Goal: Task Accomplishment & Management: Use online tool/utility

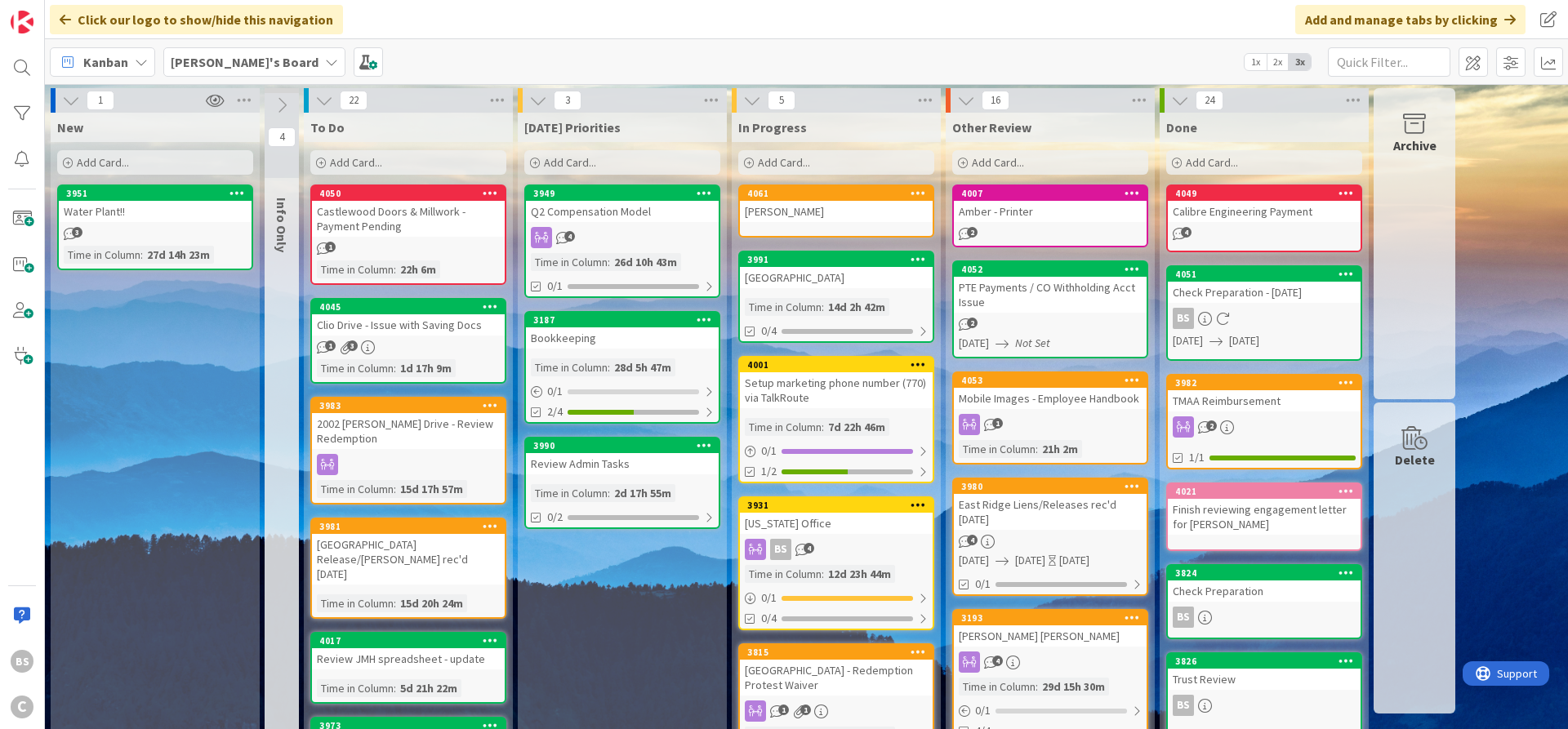
click at [613, 447] on div "3990" at bounding box center [626, 446] width 185 height 12
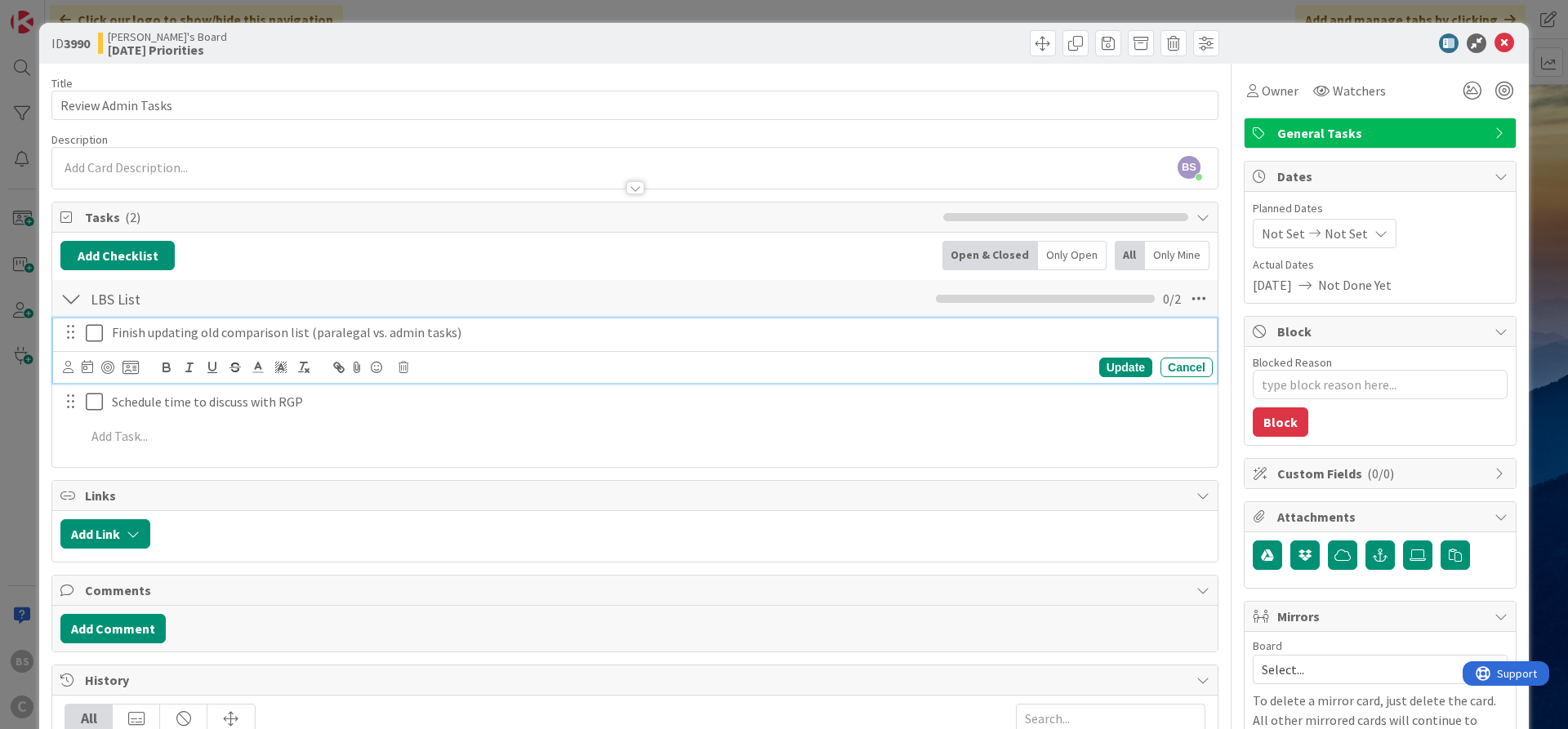
click at [88, 328] on icon at bounding box center [98, 333] width 25 height 19
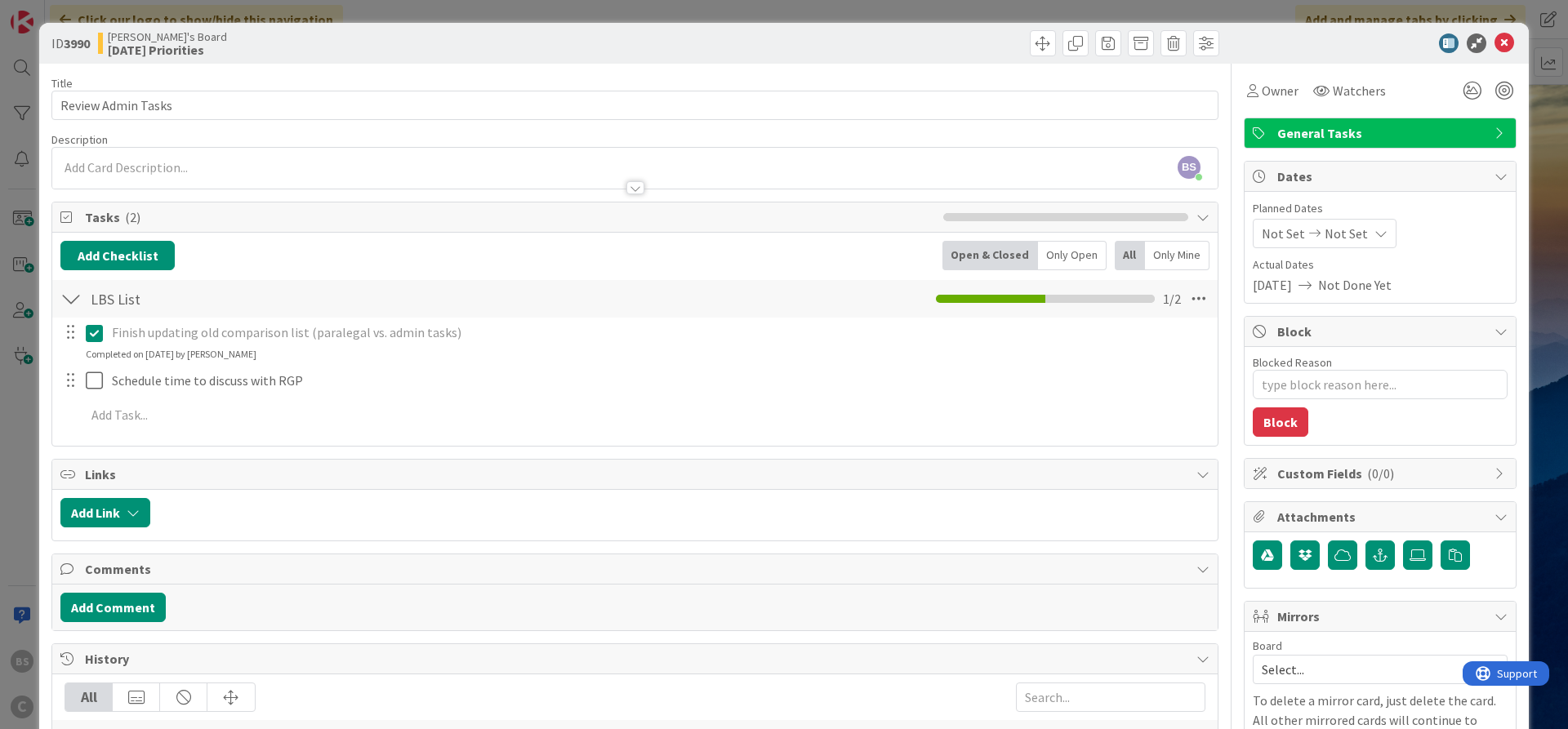
type textarea "x"
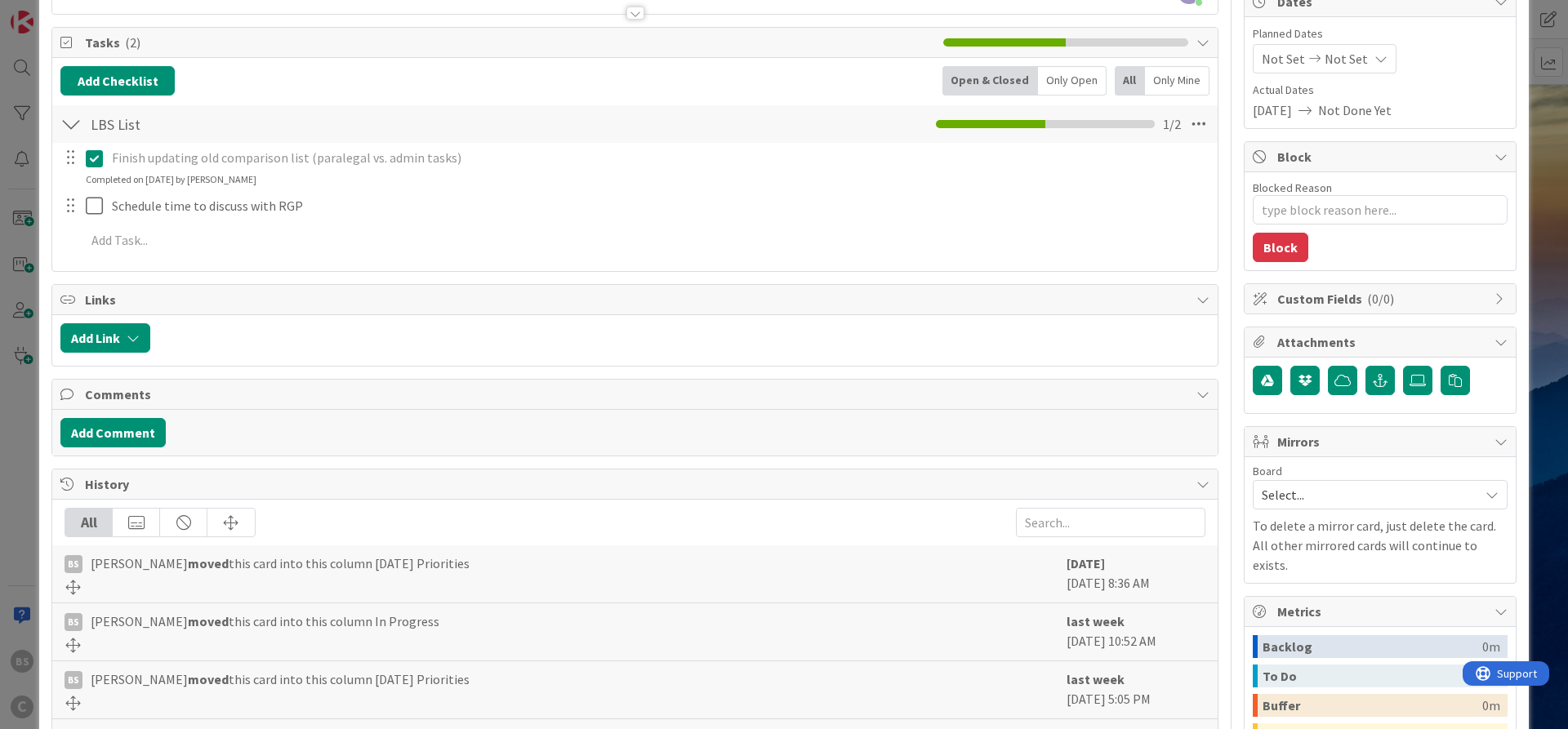
scroll to position [196, 0]
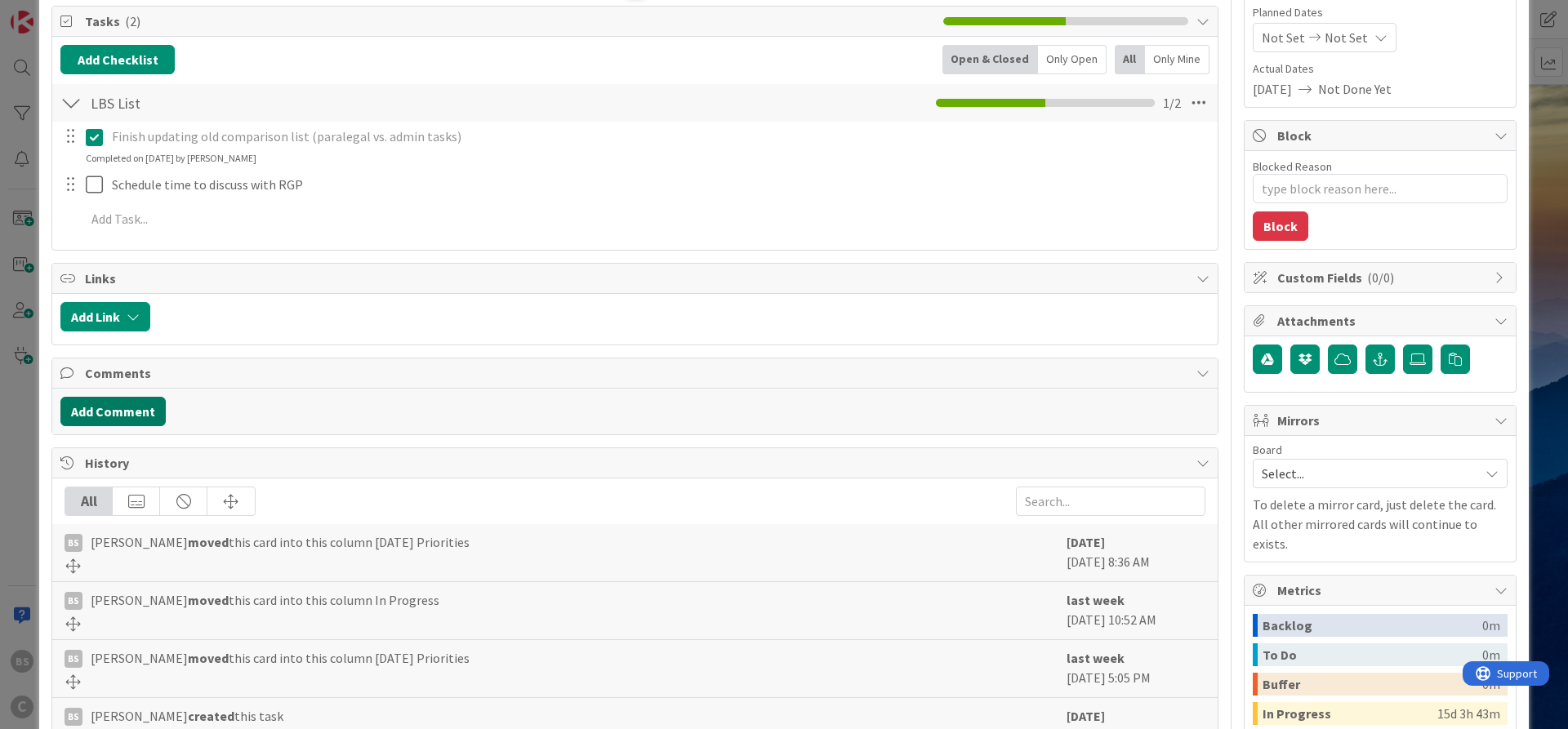
click at [142, 412] on button "Add Comment" at bounding box center [113, 412] width 106 height 30
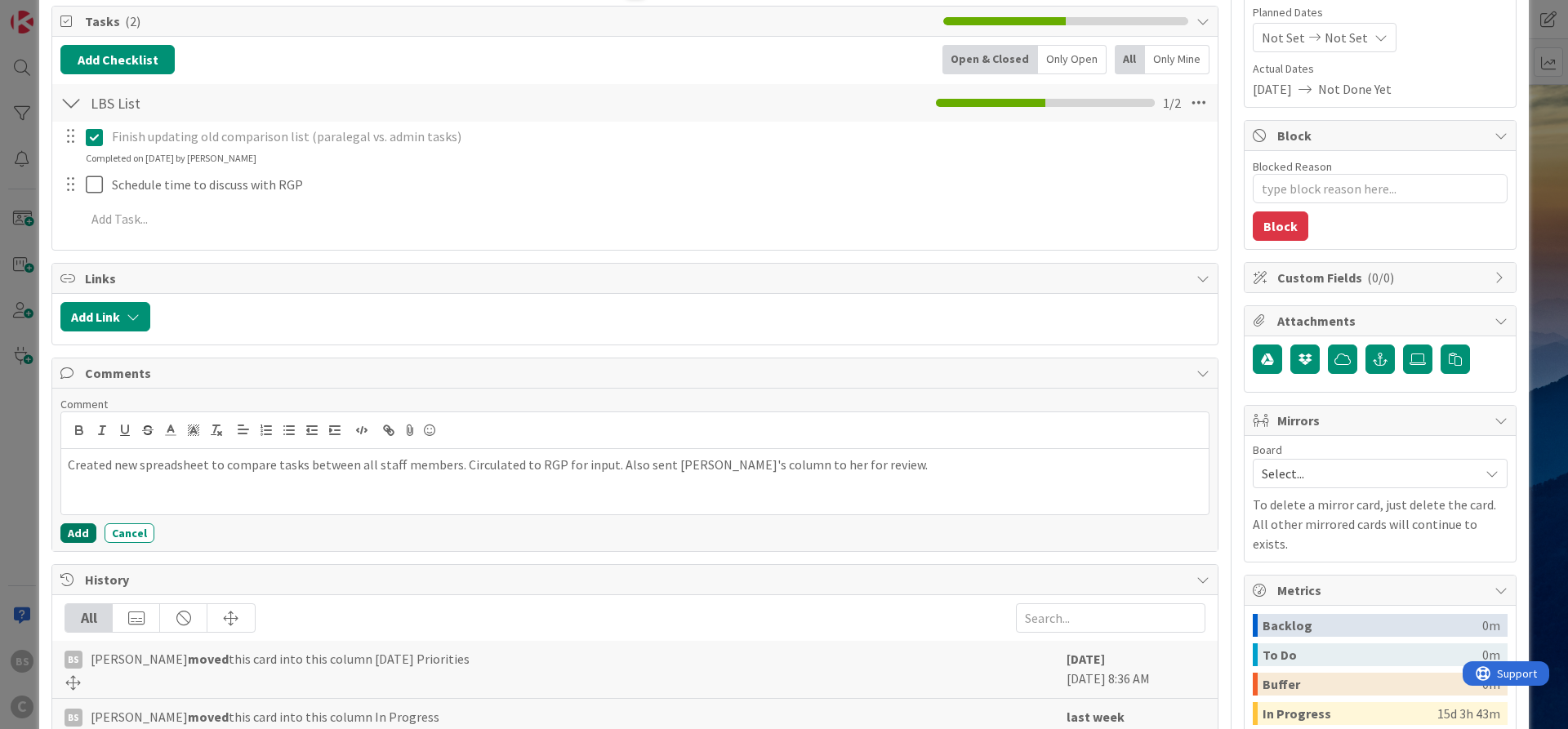
click at [70, 535] on button "Add" at bounding box center [78, 533] width 36 height 19
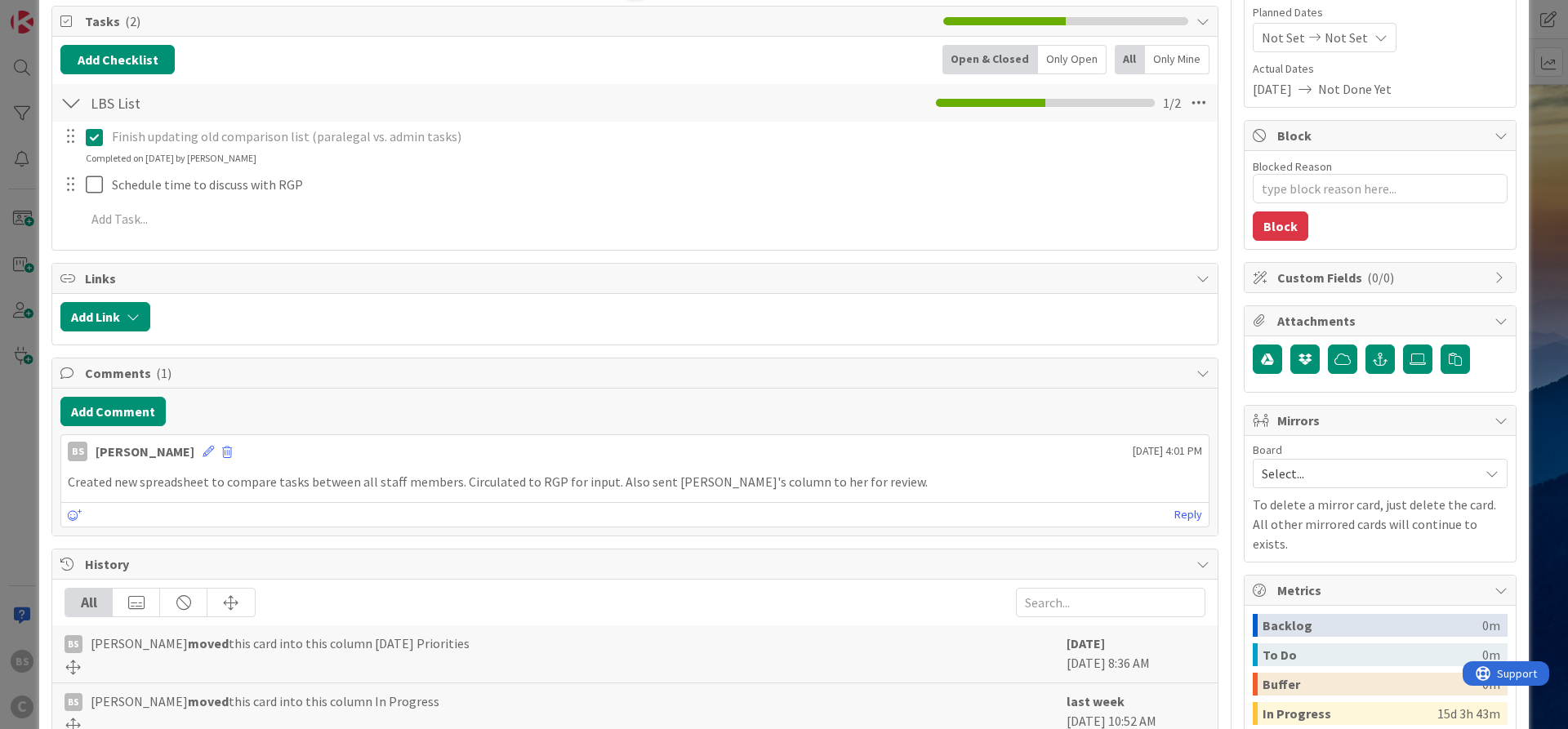
scroll to position [0, 0]
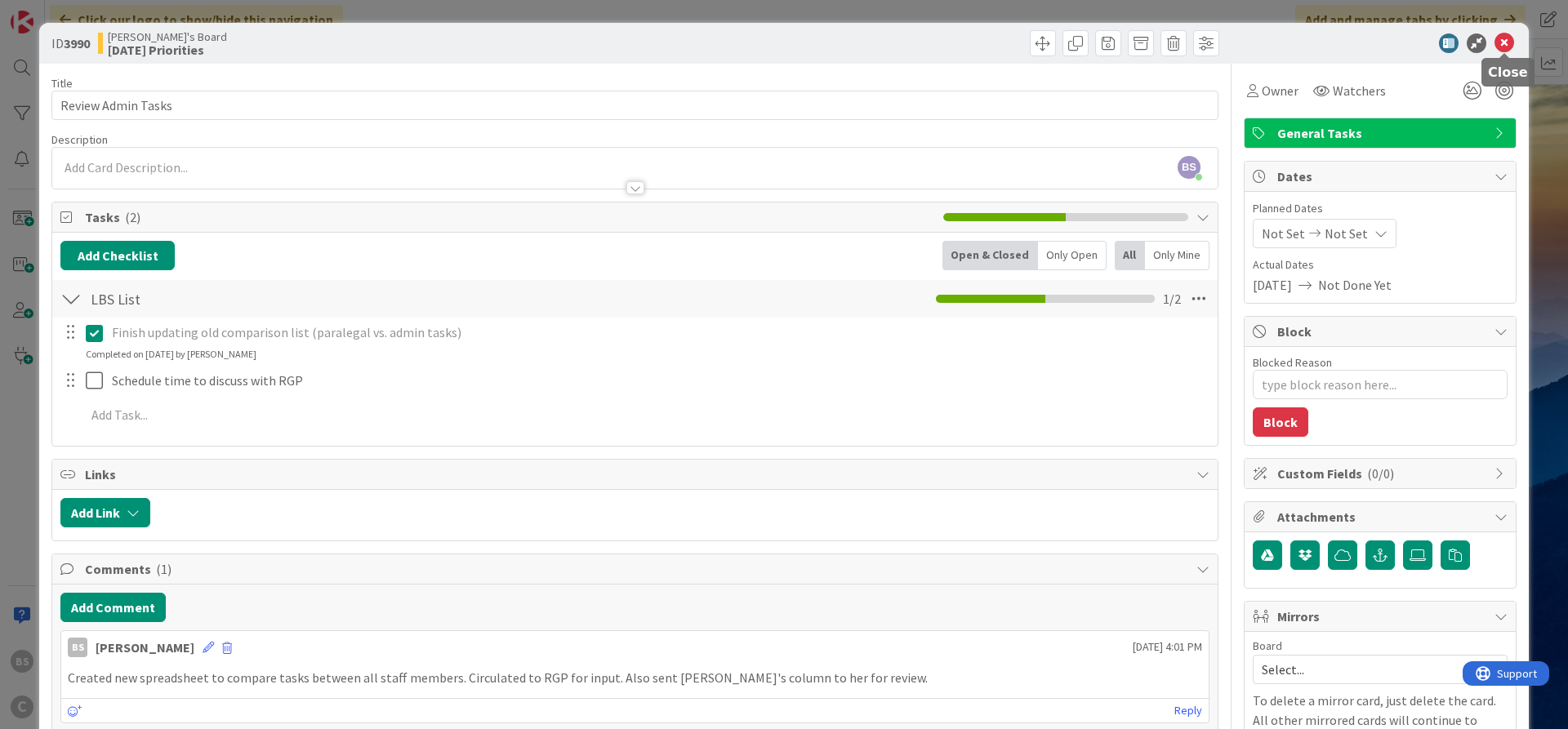
click at [1501, 35] on icon at bounding box center [1505, 43] width 19 height 19
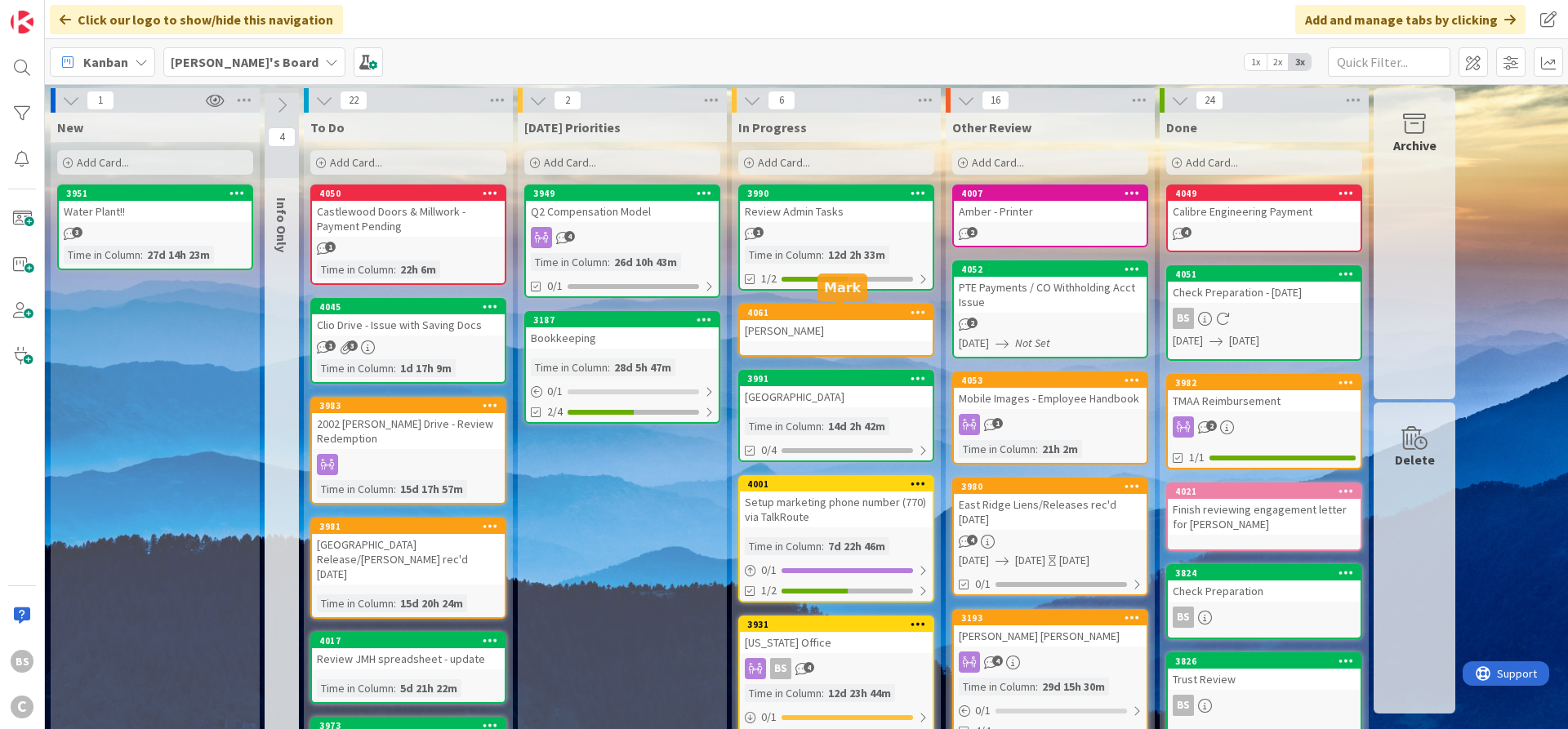
click at [821, 312] on div "4061" at bounding box center [840, 313] width 185 height 12
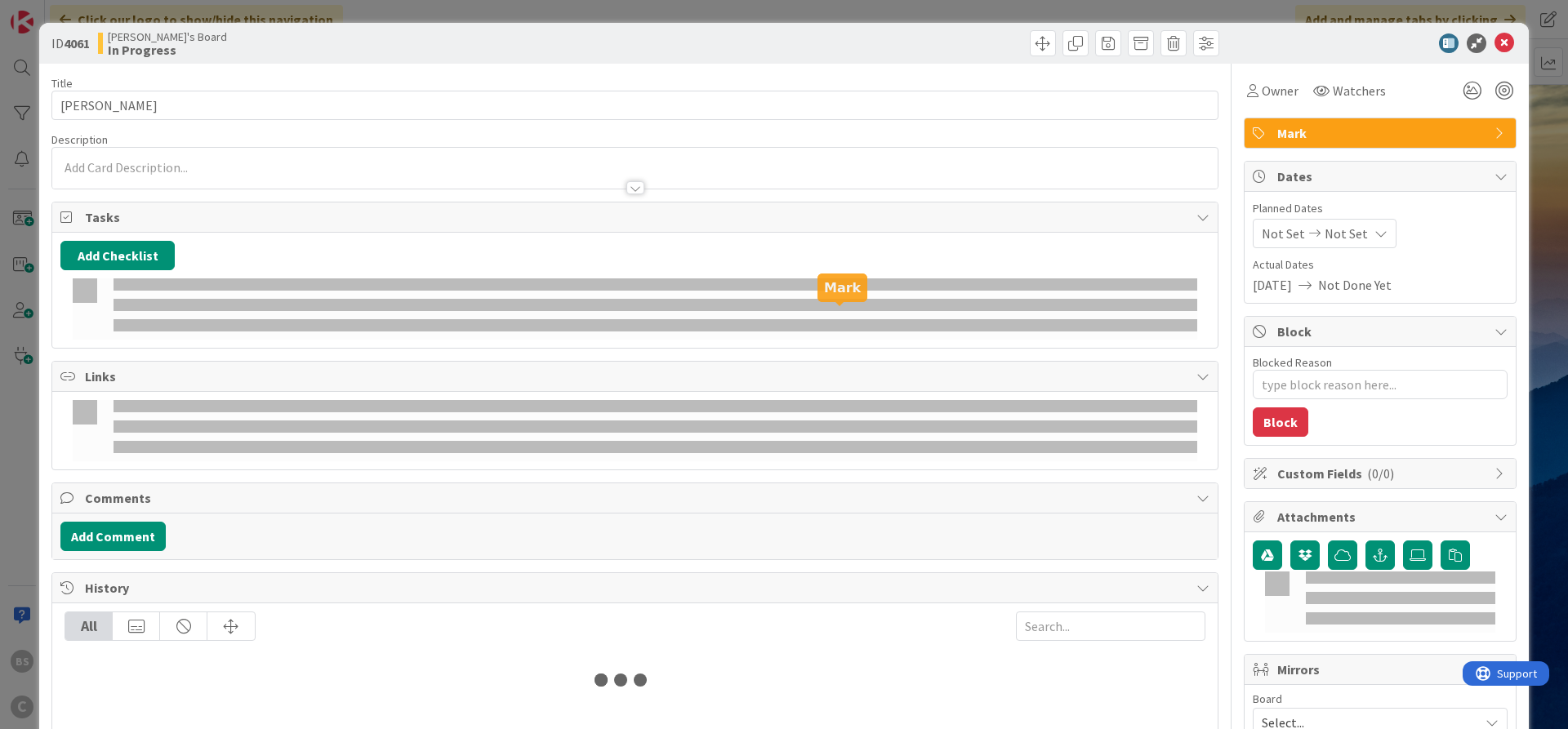
type textarea "x"
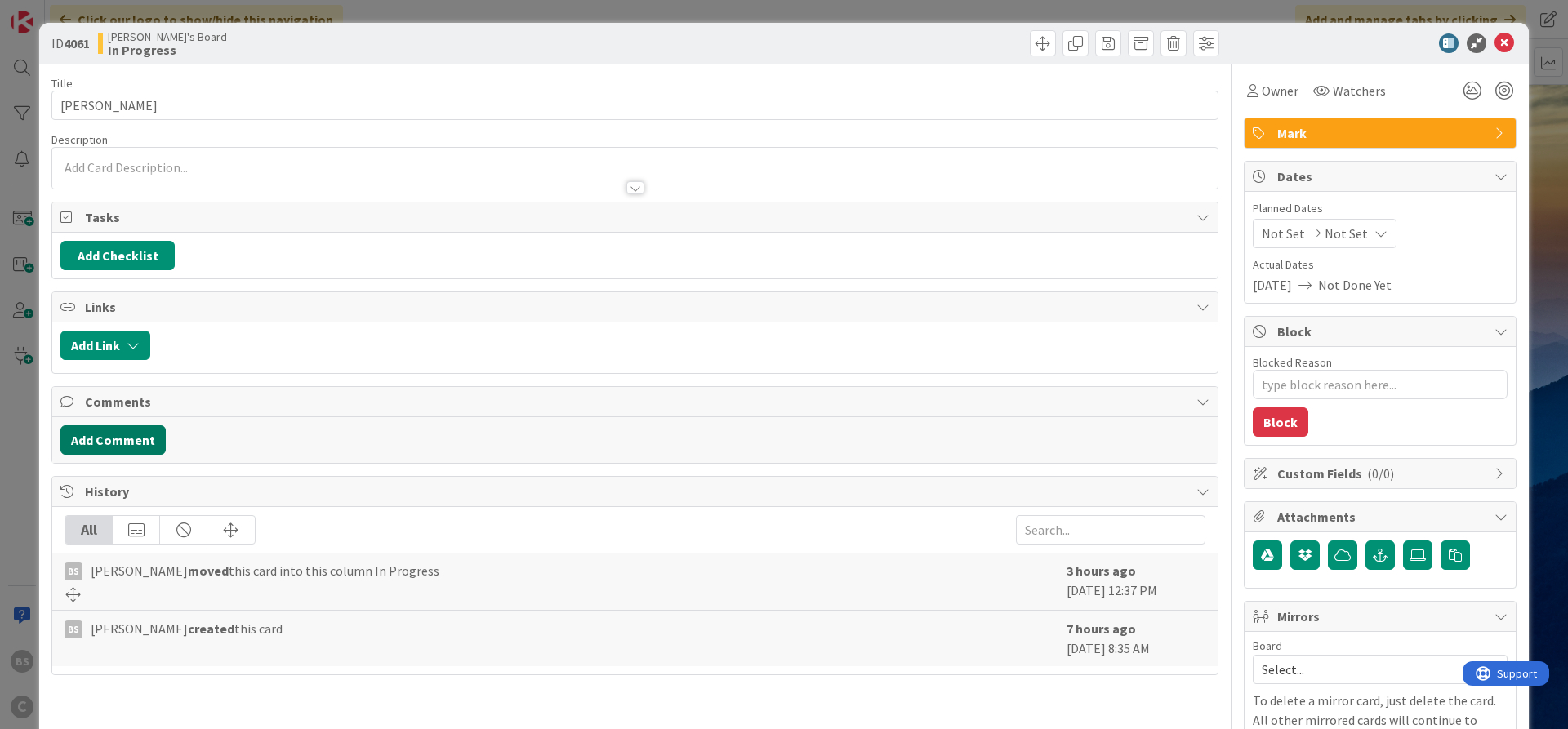
click at [128, 431] on button "Add Comment" at bounding box center [113, 440] width 106 height 30
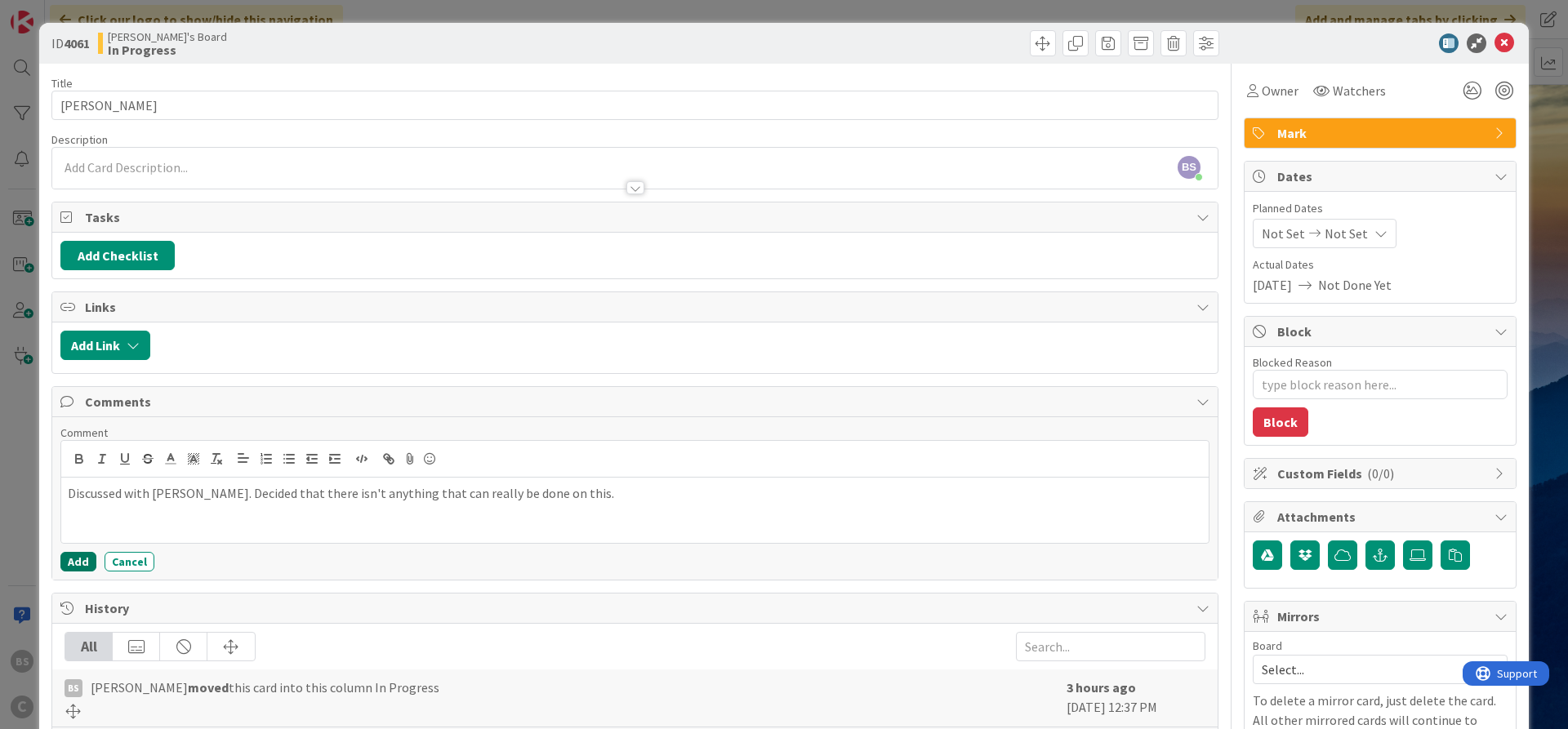
click at [80, 564] on button "Add" at bounding box center [78, 561] width 36 height 19
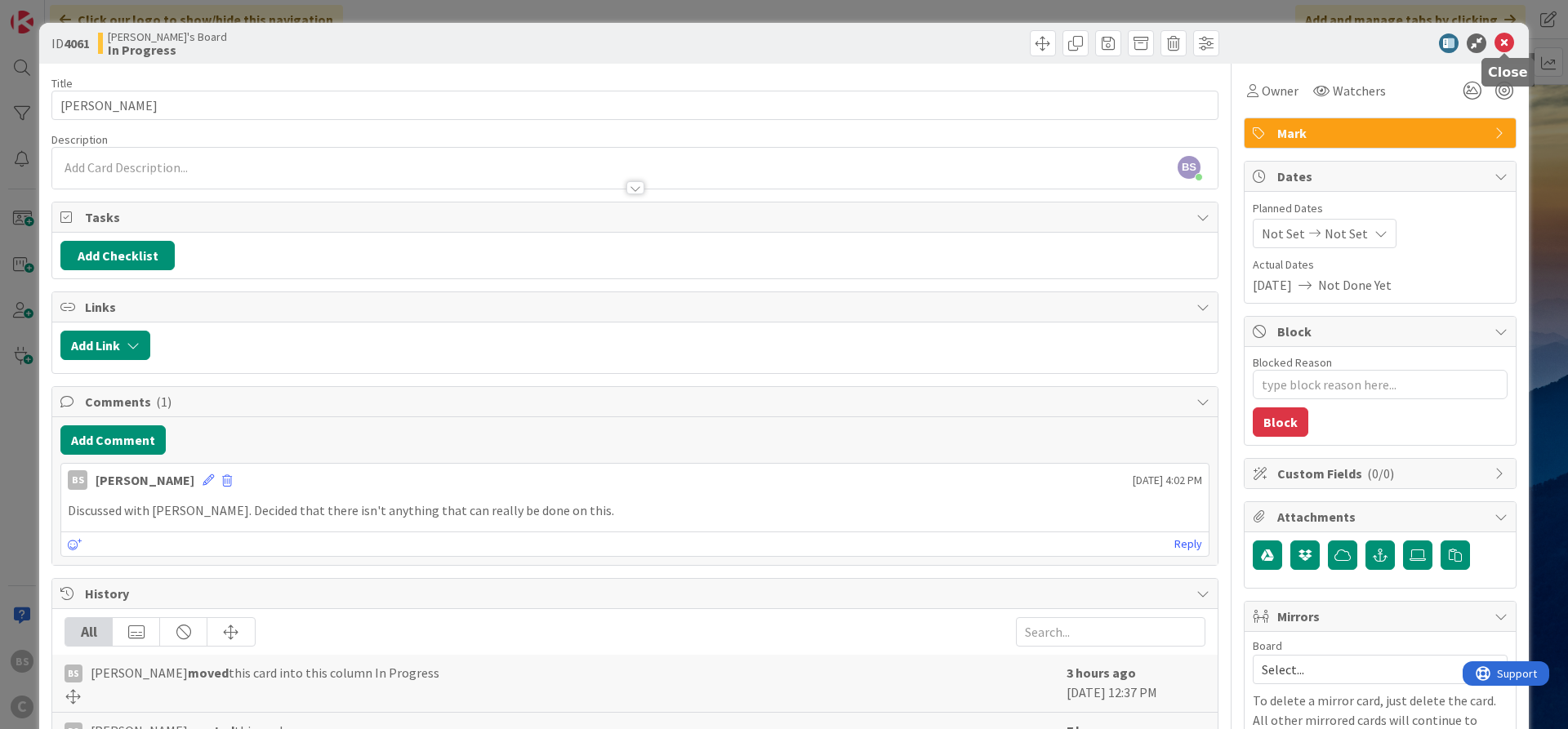
click at [1507, 48] on icon at bounding box center [1505, 43] width 19 height 19
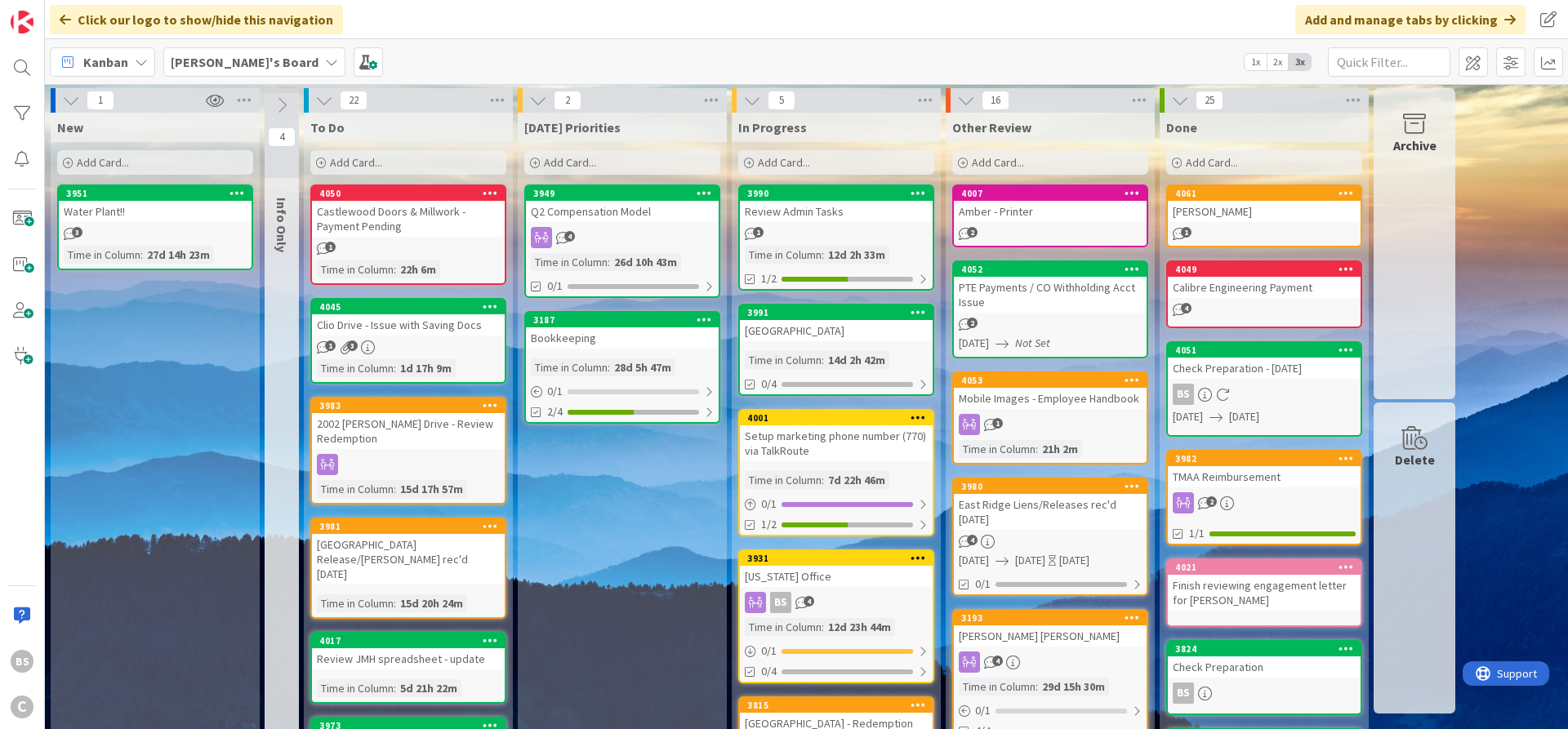
click at [543, 162] on div "Add Card..." at bounding box center [623, 163] width 196 height 25
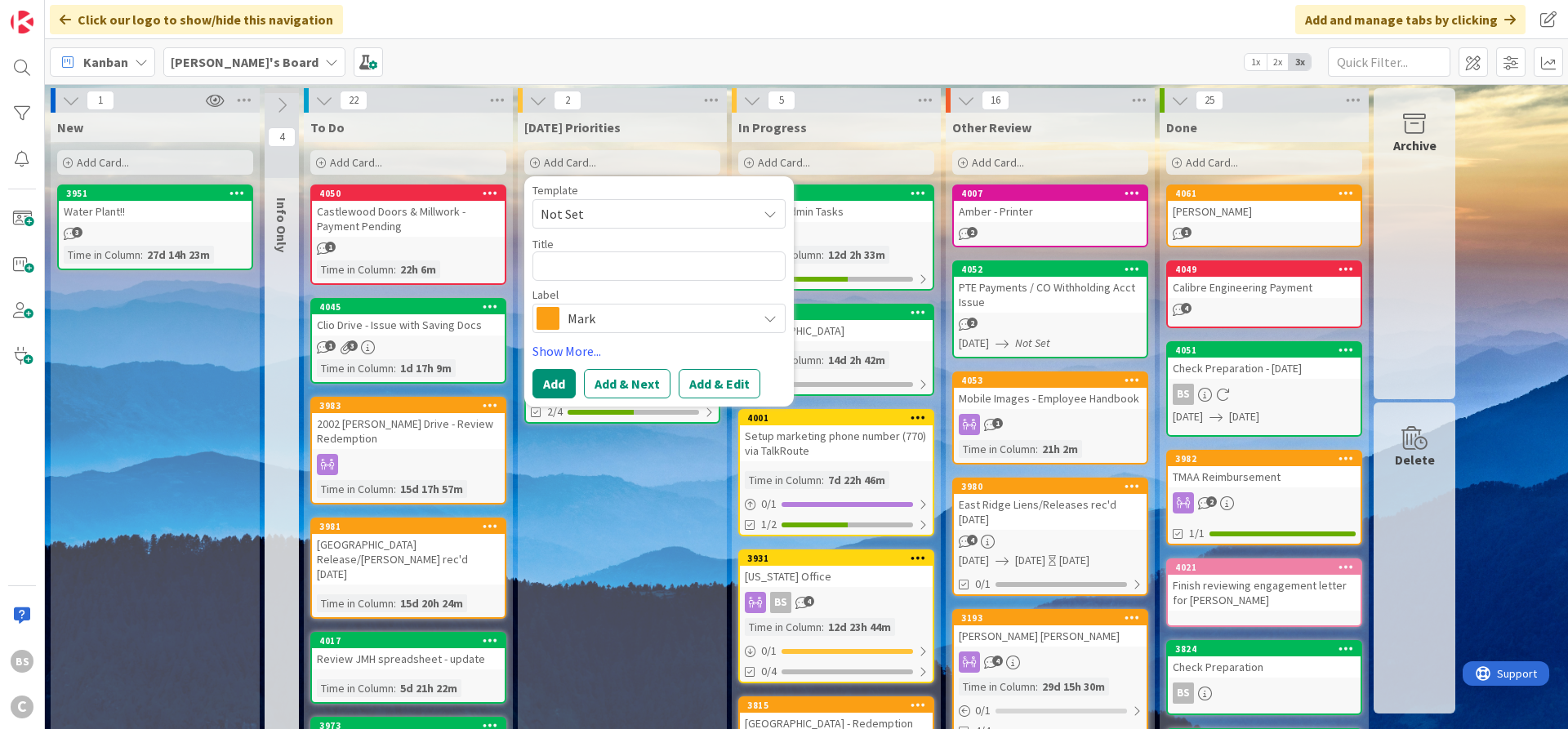
type textarea "x"
type textarea "E"
type textarea "x"
type textarea "Ex"
type textarea "x"
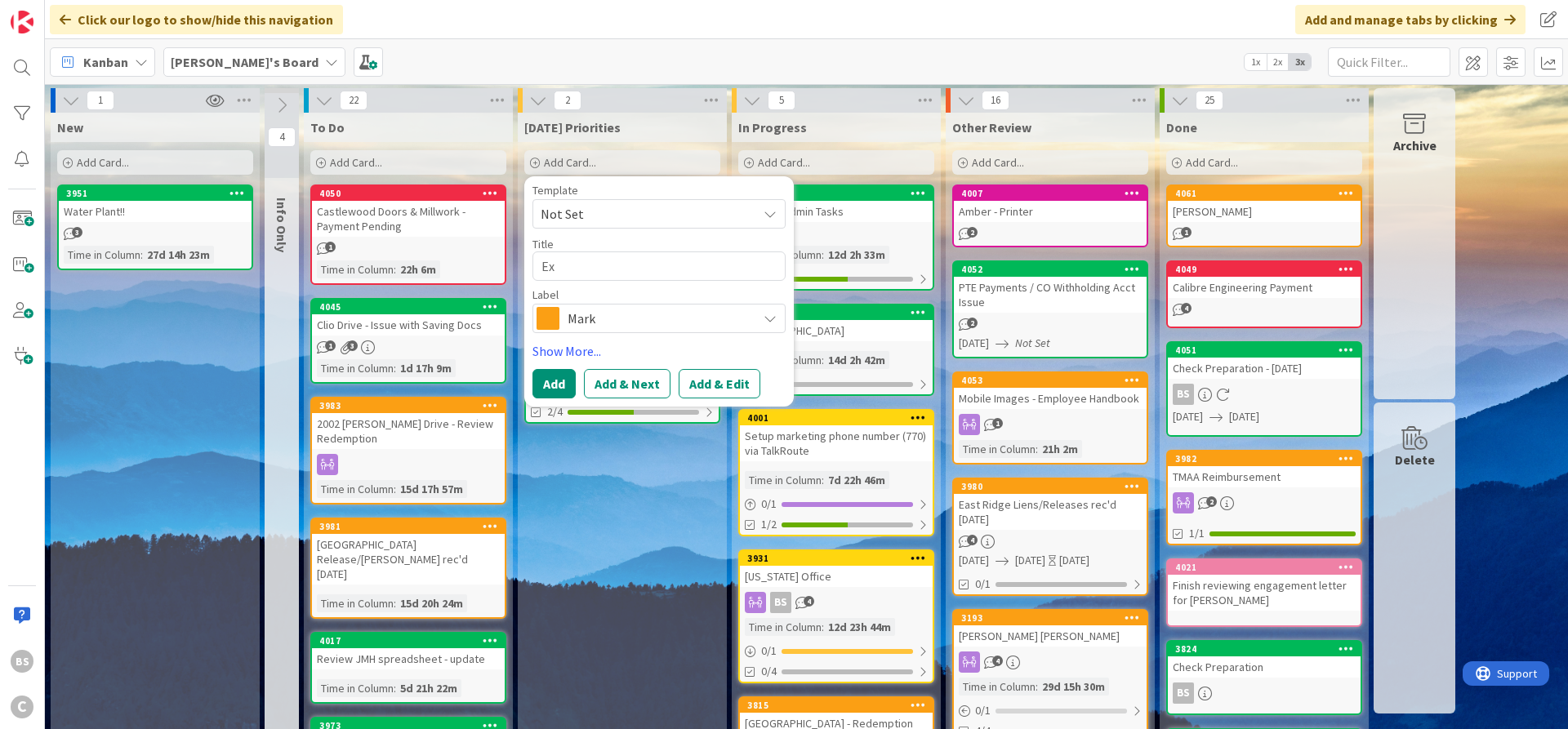
type textarea "Exp"
type textarea "x"
type textarea "Expe"
type textarea "x"
type textarea "Expen"
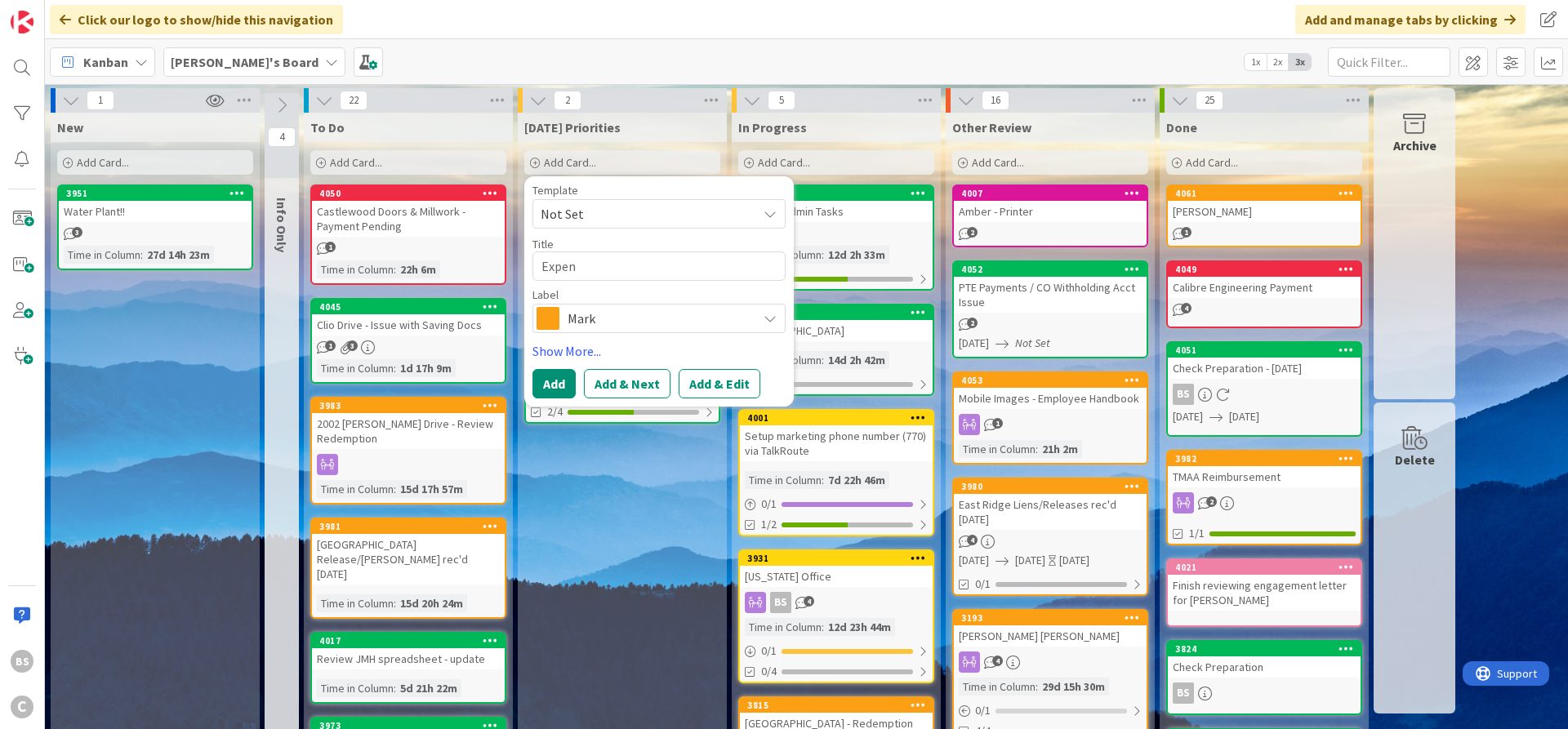
type textarea "x"
type textarea "Expens"
type textarea "x"
type textarea "Expense"
type textarea "x"
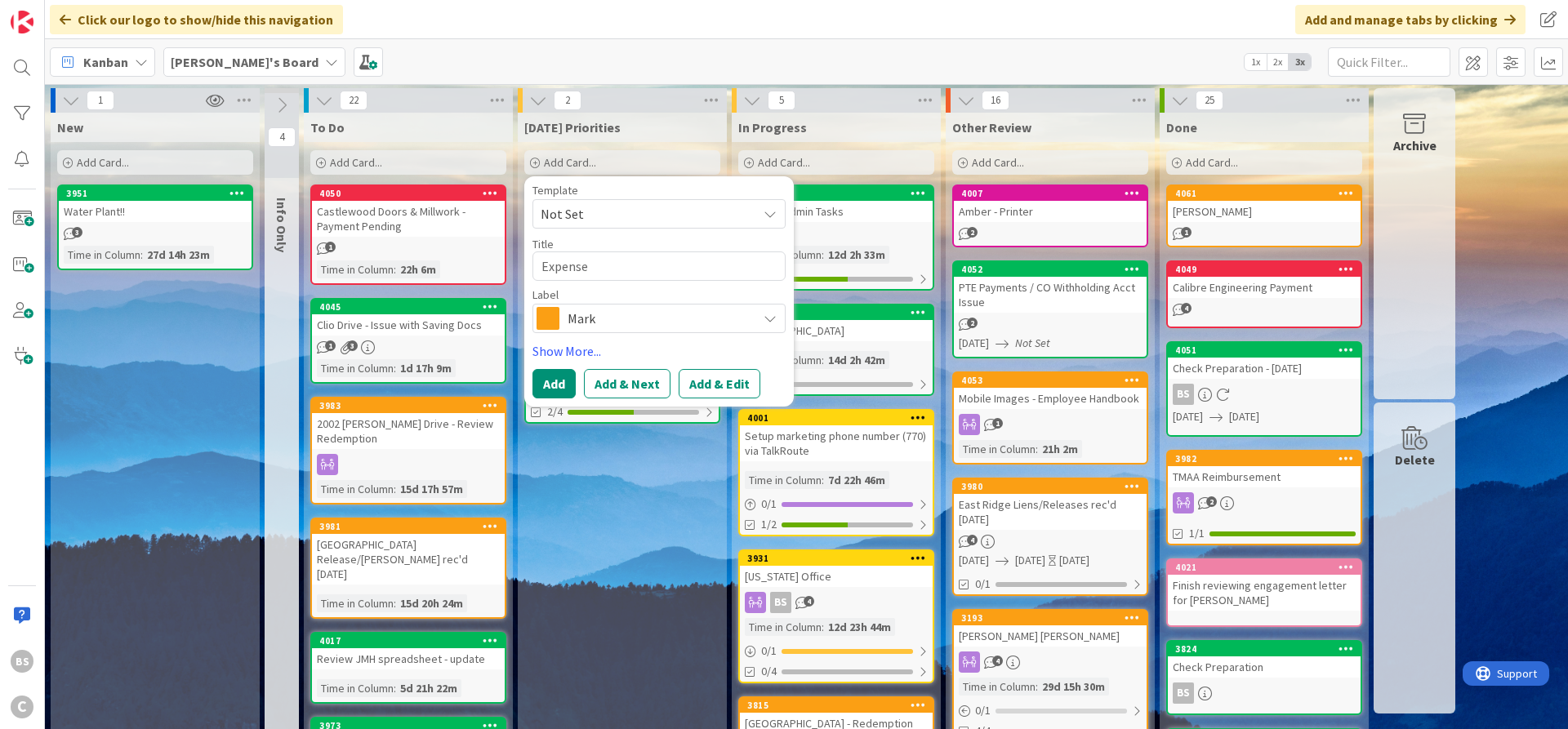
type textarea "Expense"
type textarea "x"
type textarea "Expense D"
type textarea "x"
type textarea "Expense De"
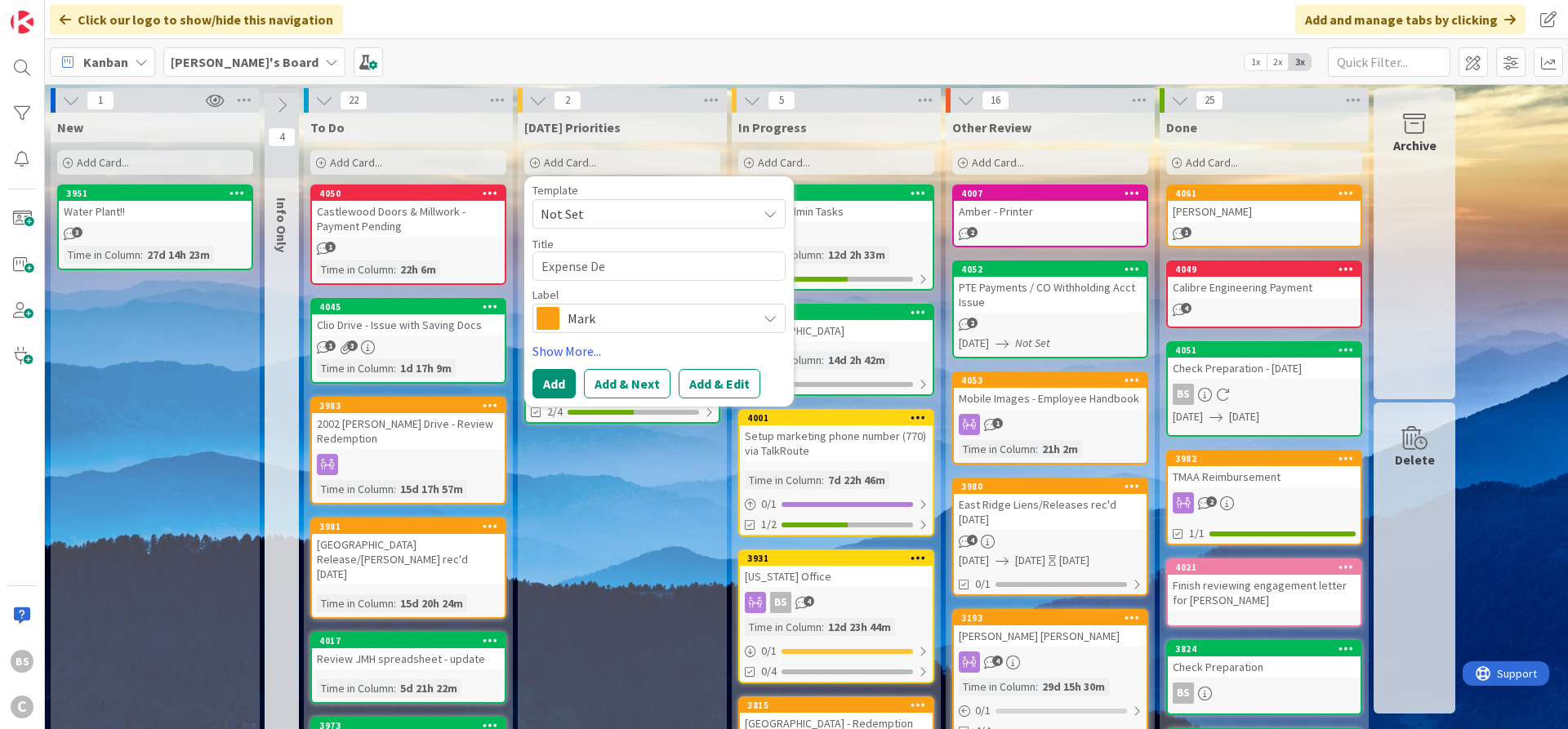
type textarea "x"
type textarea "Expense Det"
type textarea "x"
type textarea "Expense Deta"
type textarea "x"
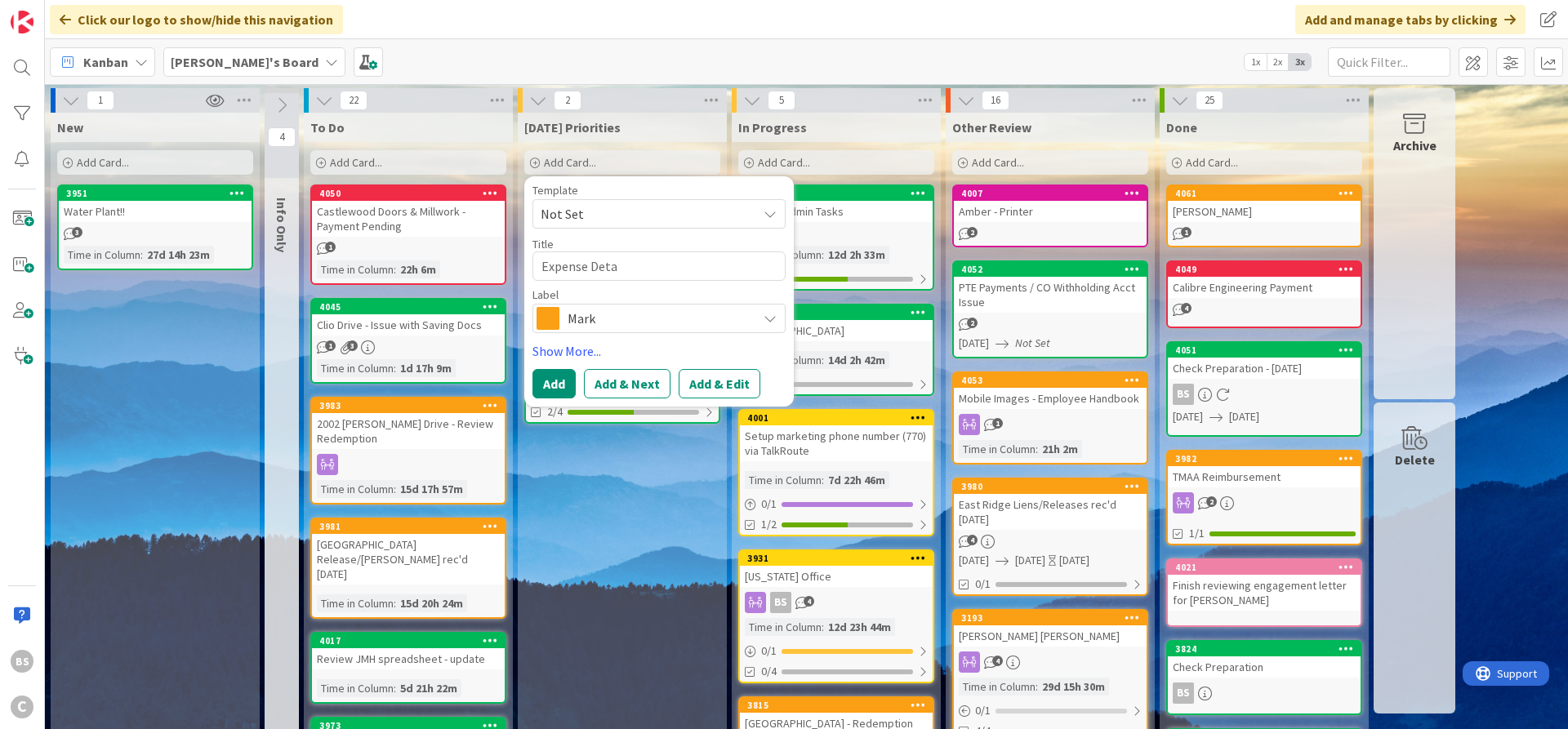
type textarea "Expense Detai"
type textarea "x"
type textarea "Expense Detail"
click at [570, 365] on div "Template Not Set Title 14 / 128 Expense Detail Label Mark Show More... Add Add …" at bounding box center [659, 291] width 253 height 214
click at [558, 394] on button "Add" at bounding box center [554, 384] width 43 height 30
